Goal: Information Seeking & Learning: Learn about a topic

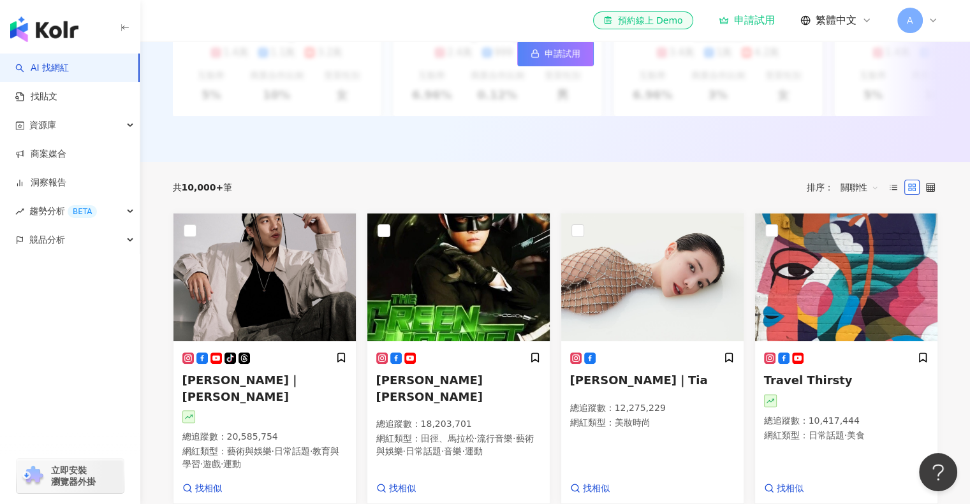
scroll to position [319, 0]
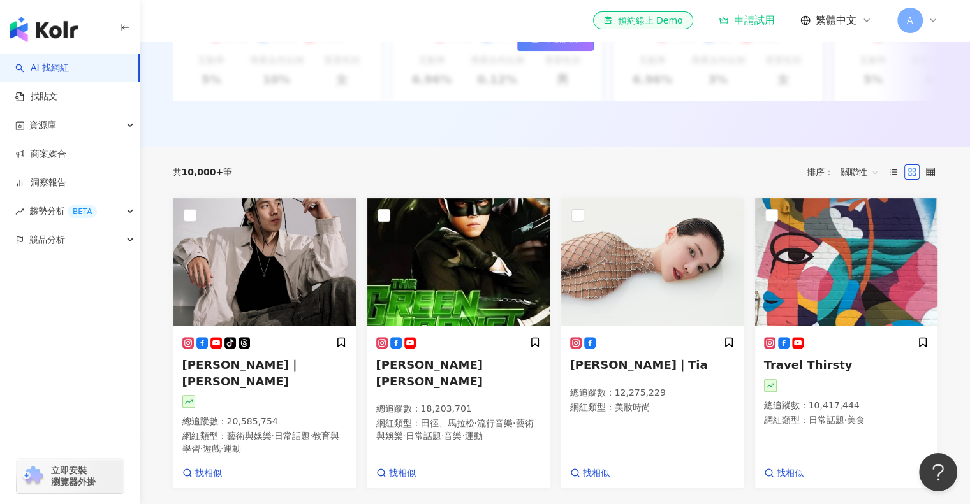
click at [196, 156] on div "共 10,000+ 筆 排序： 關聯性" at bounding box center [555, 172] width 765 height 51
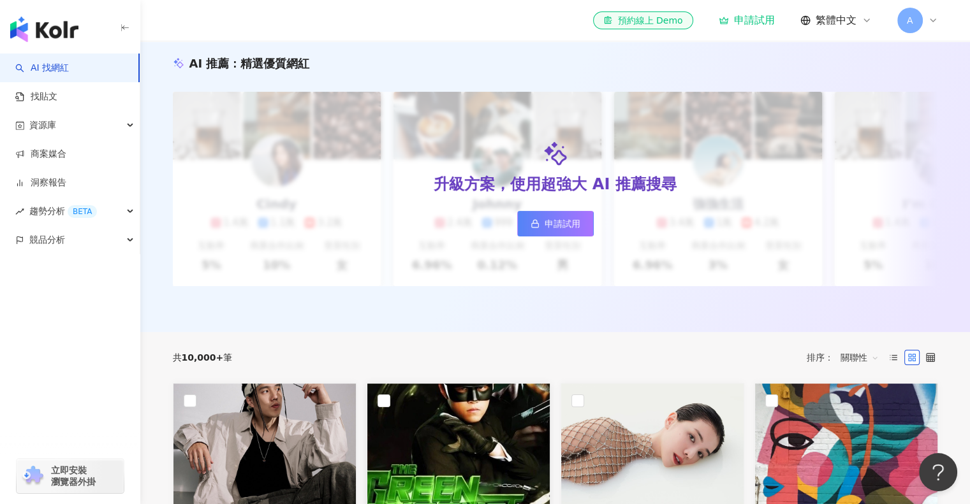
scroll to position [0, 0]
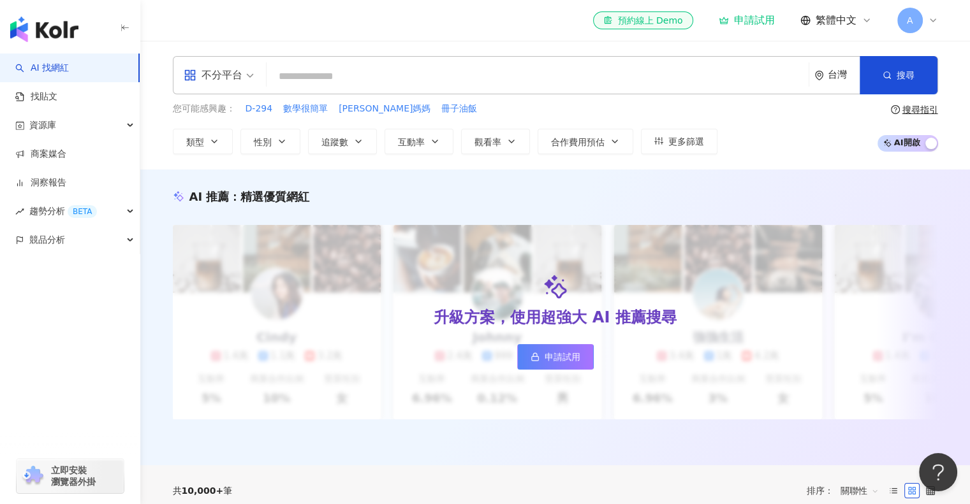
click at [404, 68] on input "search" at bounding box center [538, 76] width 532 height 24
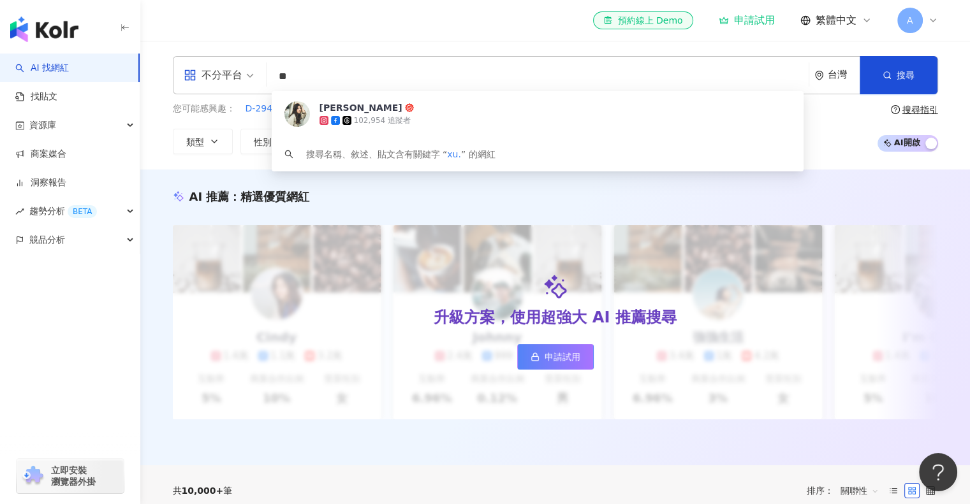
type input "*"
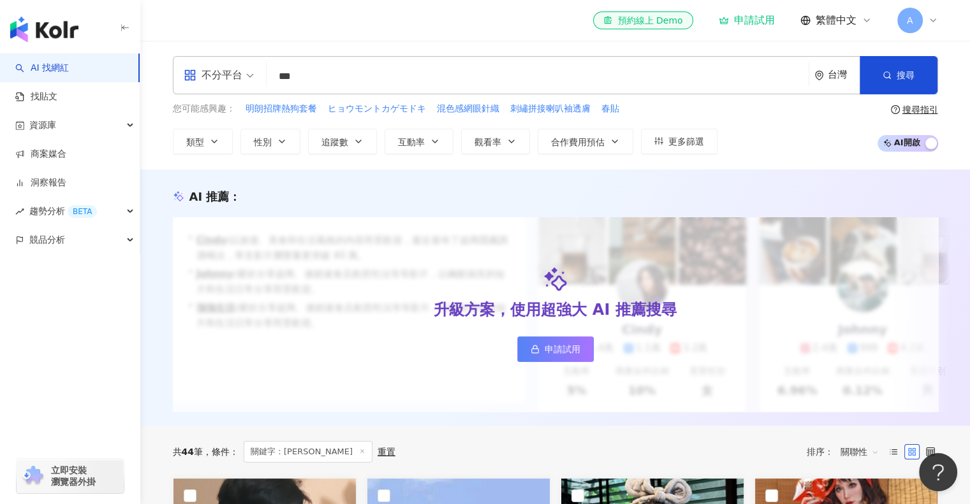
type input "***"
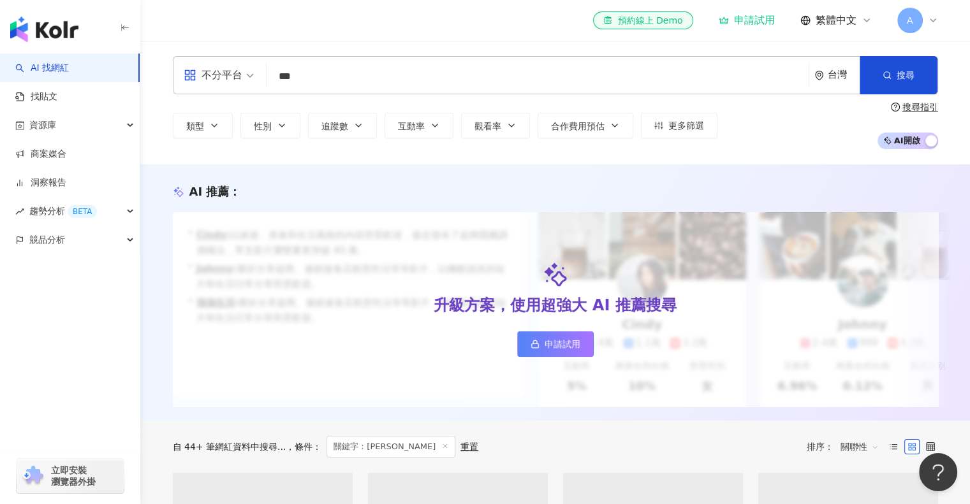
scroll to position [383, 0]
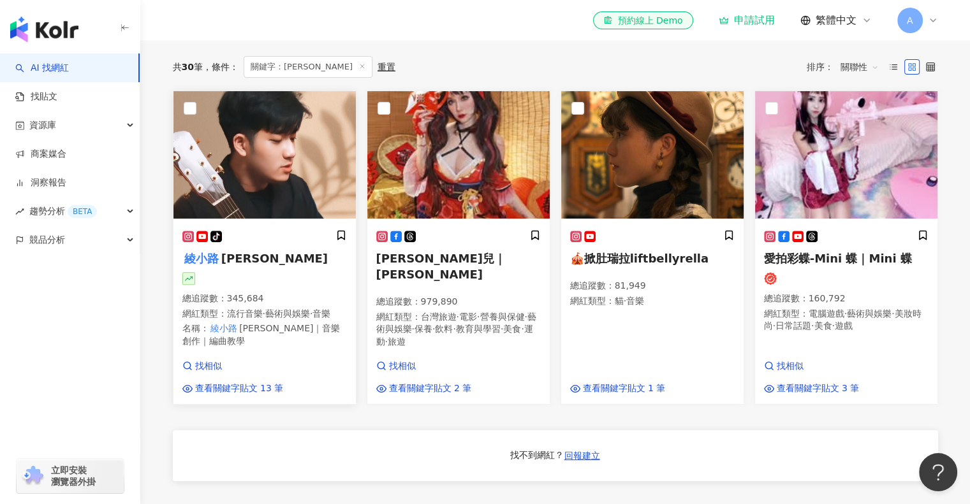
click at [274, 267] on h5 "綾小路 Louis" at bounding box center [264, 259] width 165 height 16
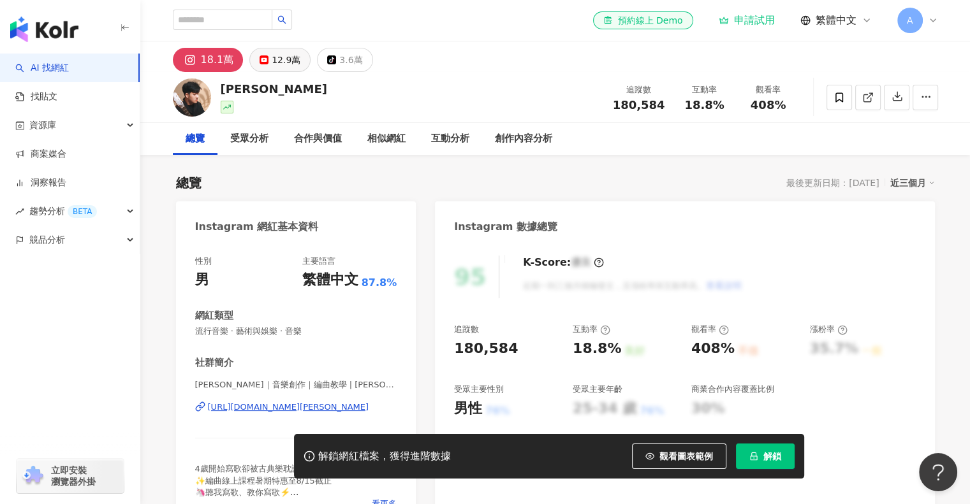
click at [290, 61] on div "12.9萬" at bounding box center [286, 60] width 29 height 18
